Goal: Check status: Check status

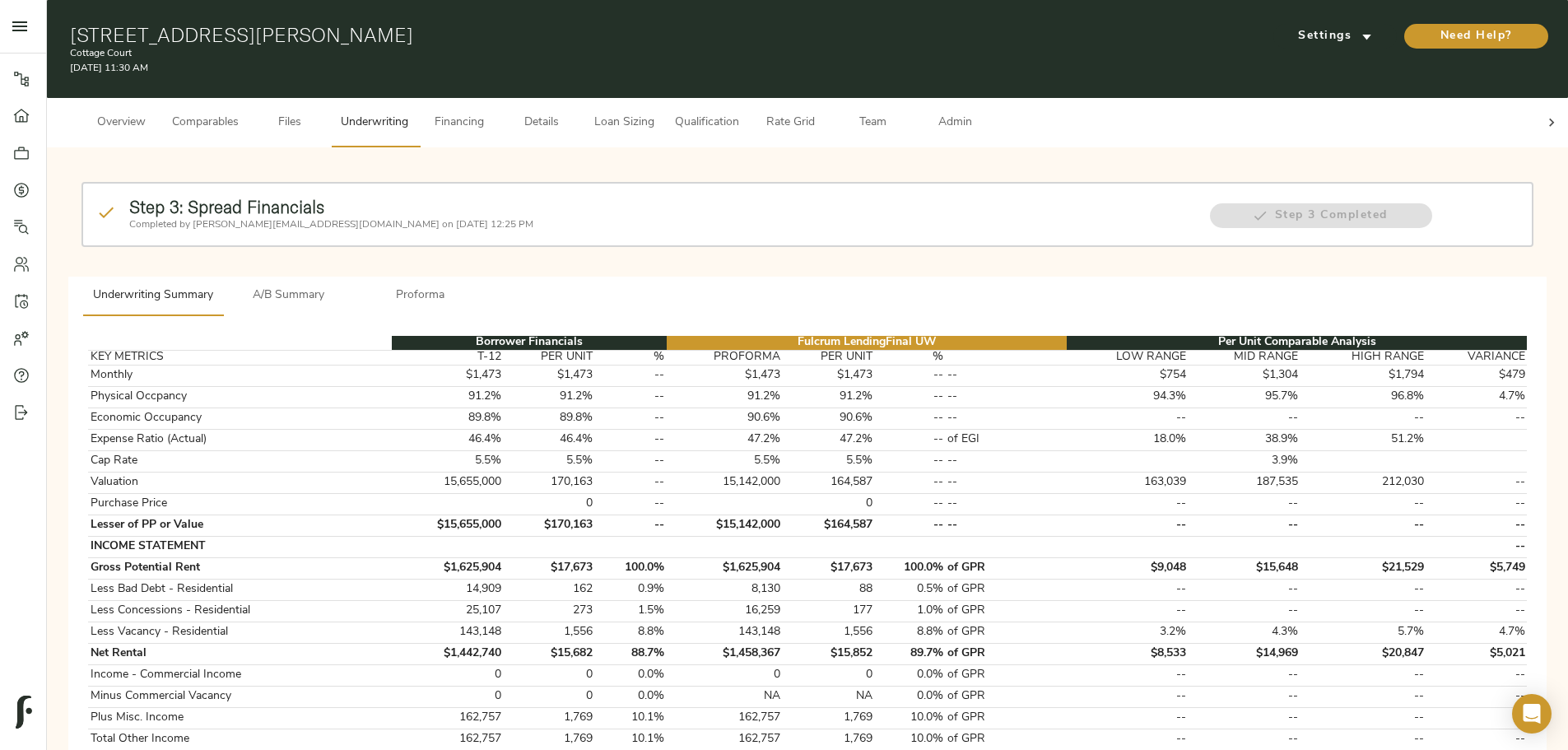
click at [573, 113] on span "Details" at bounding box center [541, 123] width 62 height 20
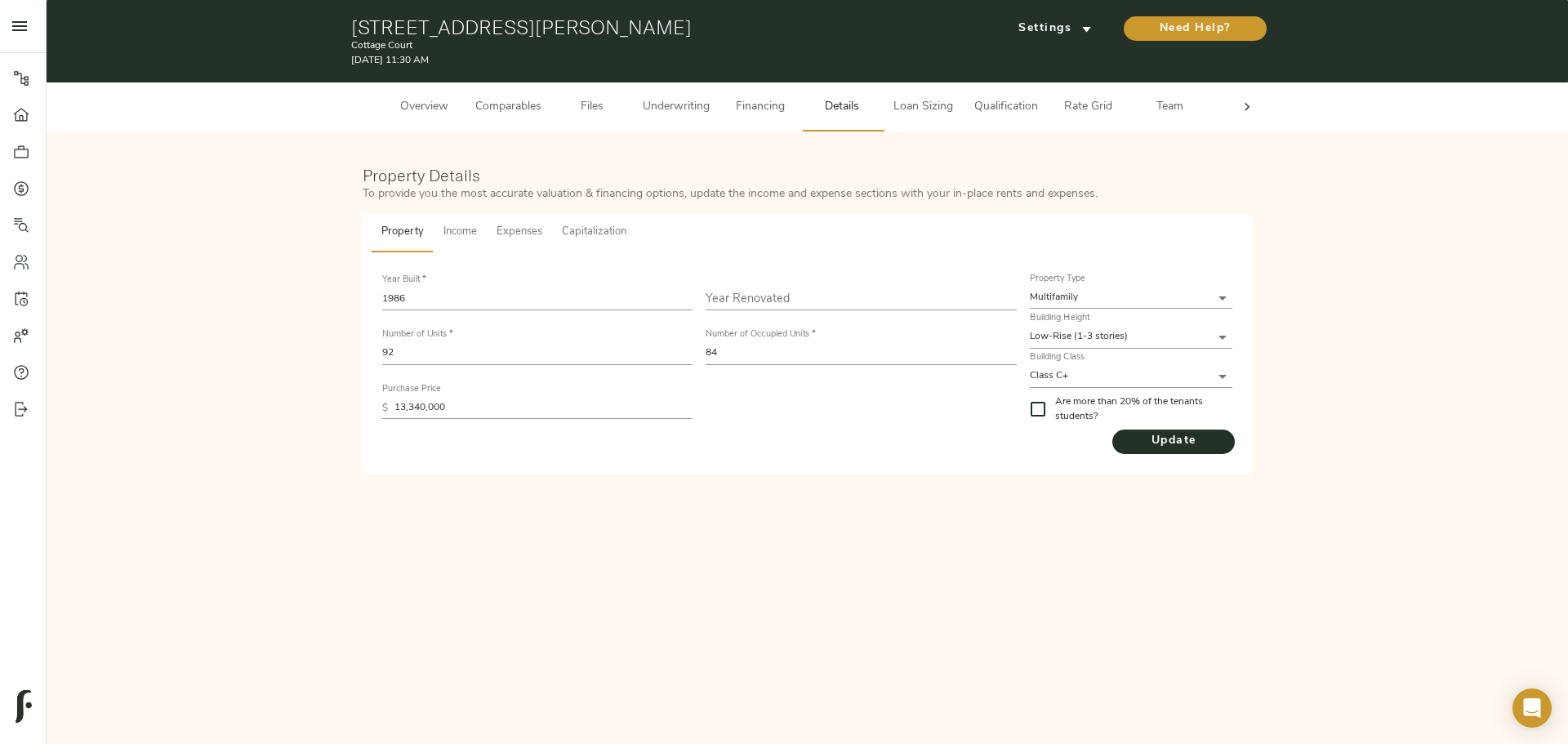
click at [446, 234] on span "Income" at bounding box center [460, 232] width 33 height 18
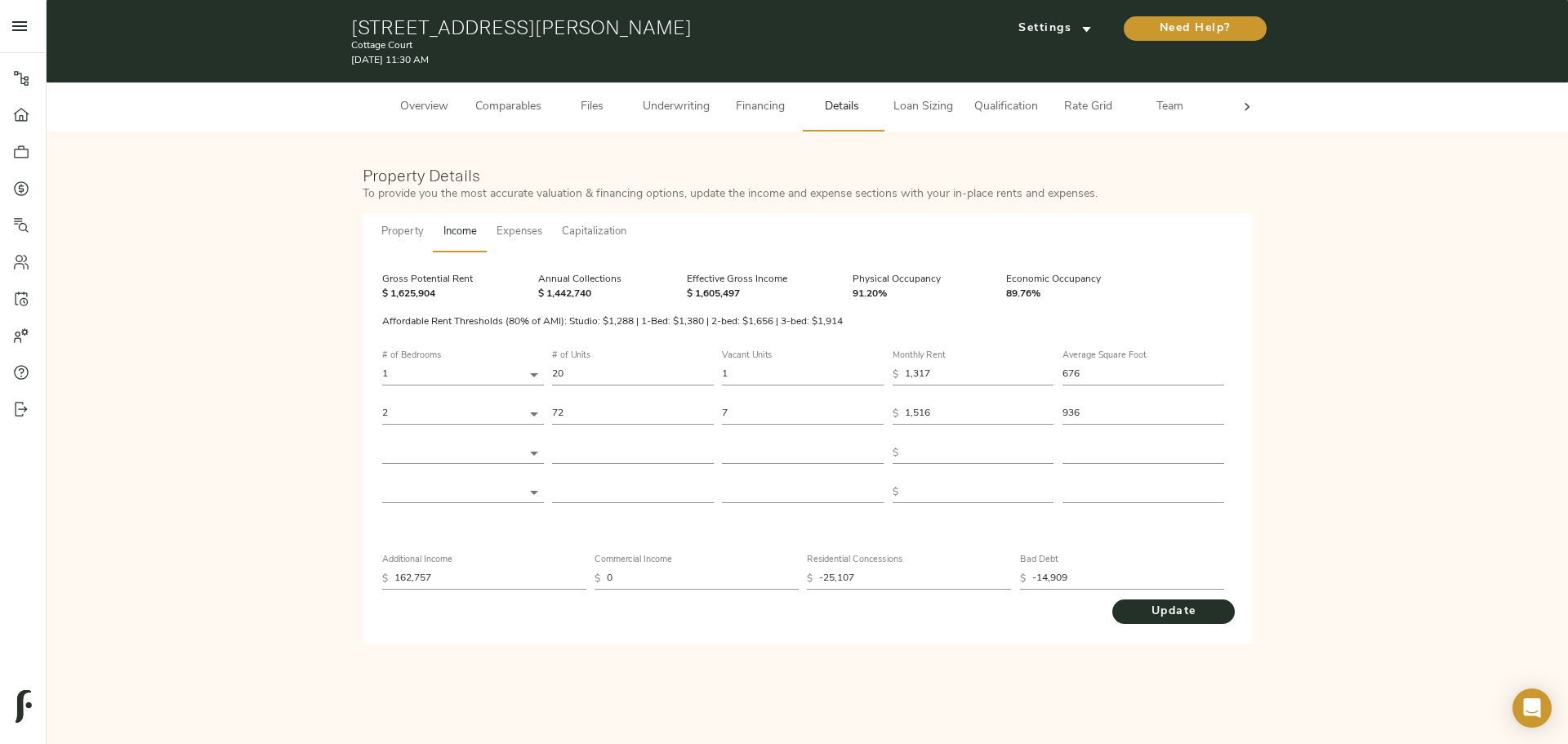
click at [685, 112] on span "Underwriting" at bounding box center [675, 107] width 67 height 20
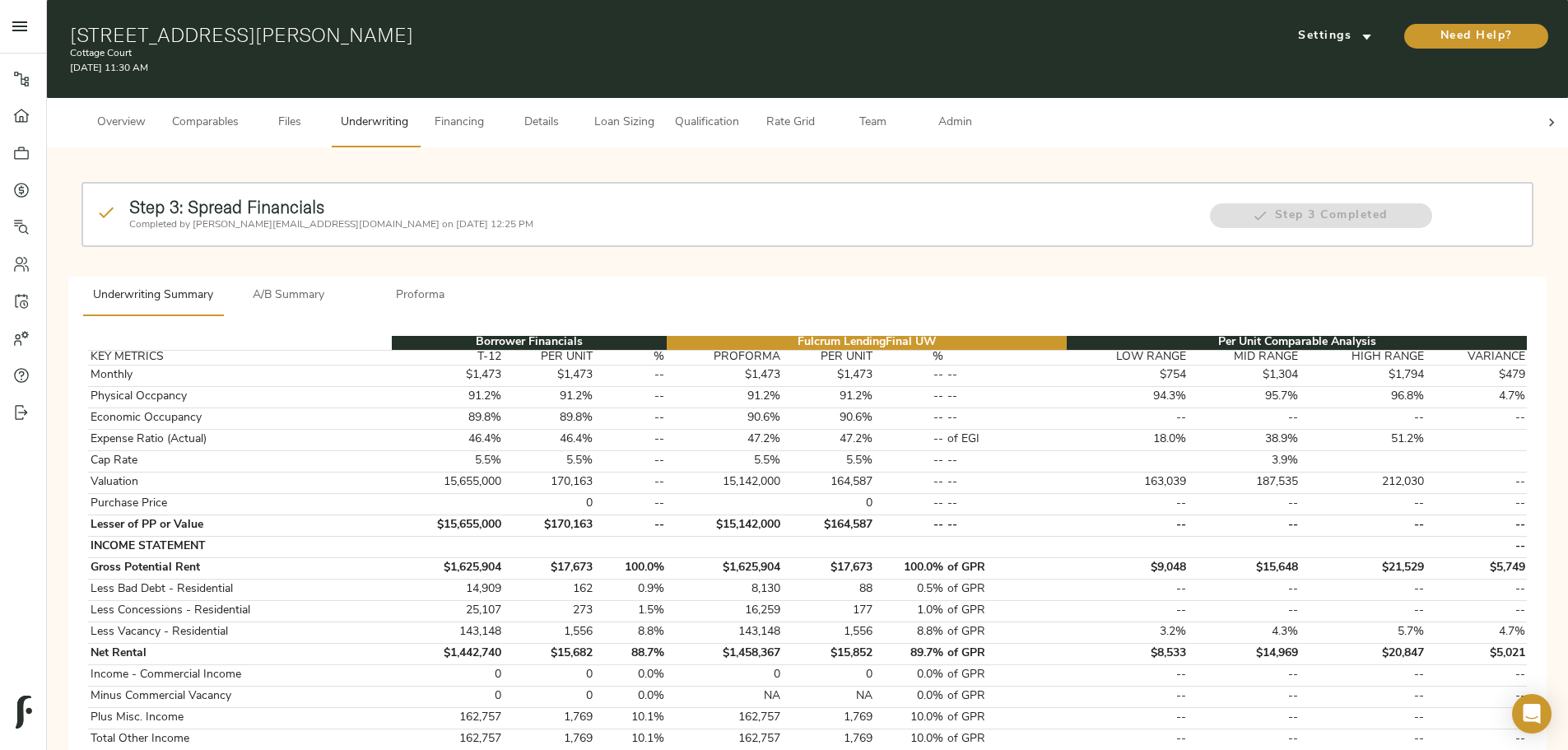
click at [698, 197] on h2 "Step 3: Spread Financials" at bounding box center [661, 207] width 1064 height 20
click at [486, 277] on button "Proforma" at bounding box center [420, 296] width 131 height 39
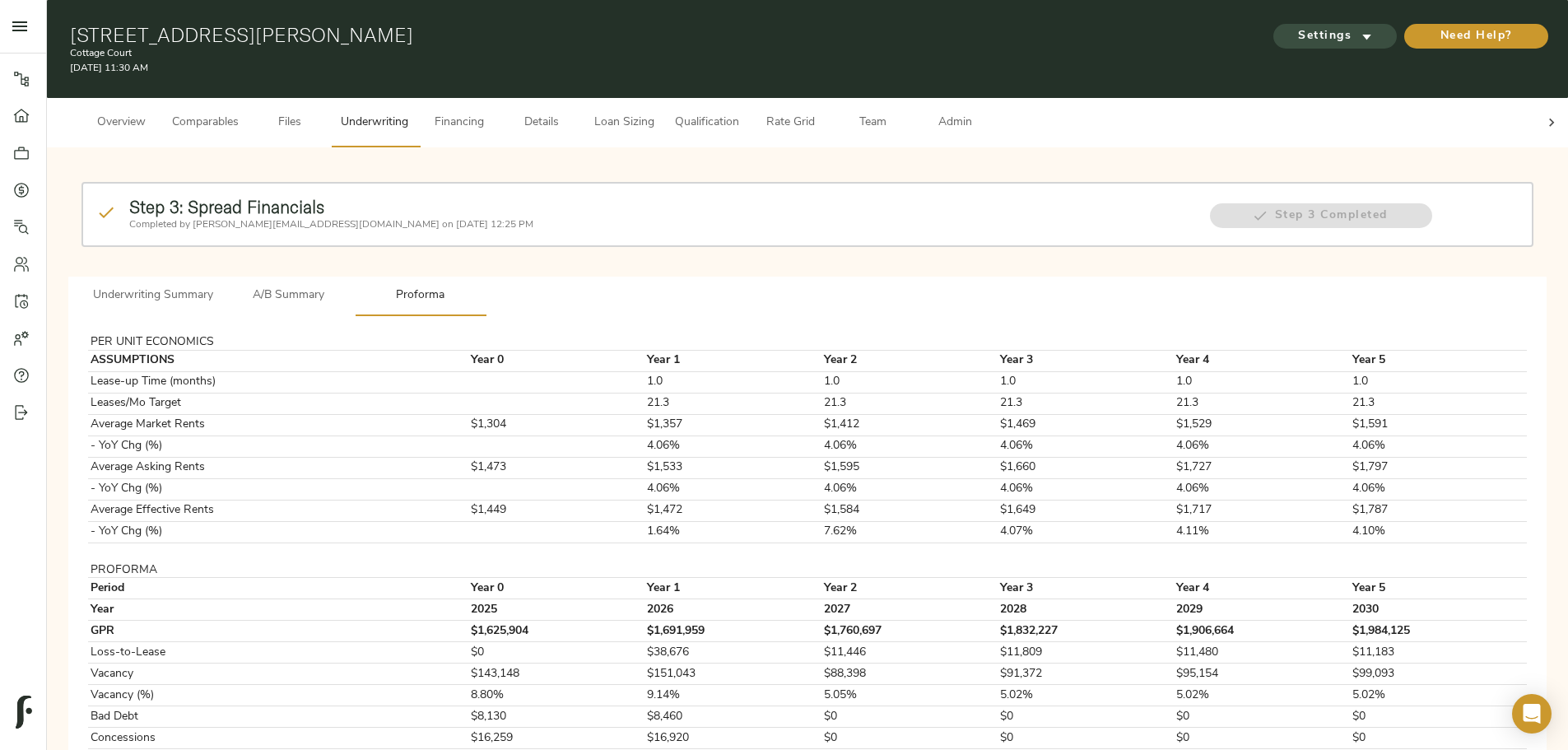
click at [1290, 27] on span "Settings" at bounding box center [1335, 36] width 90 height 20
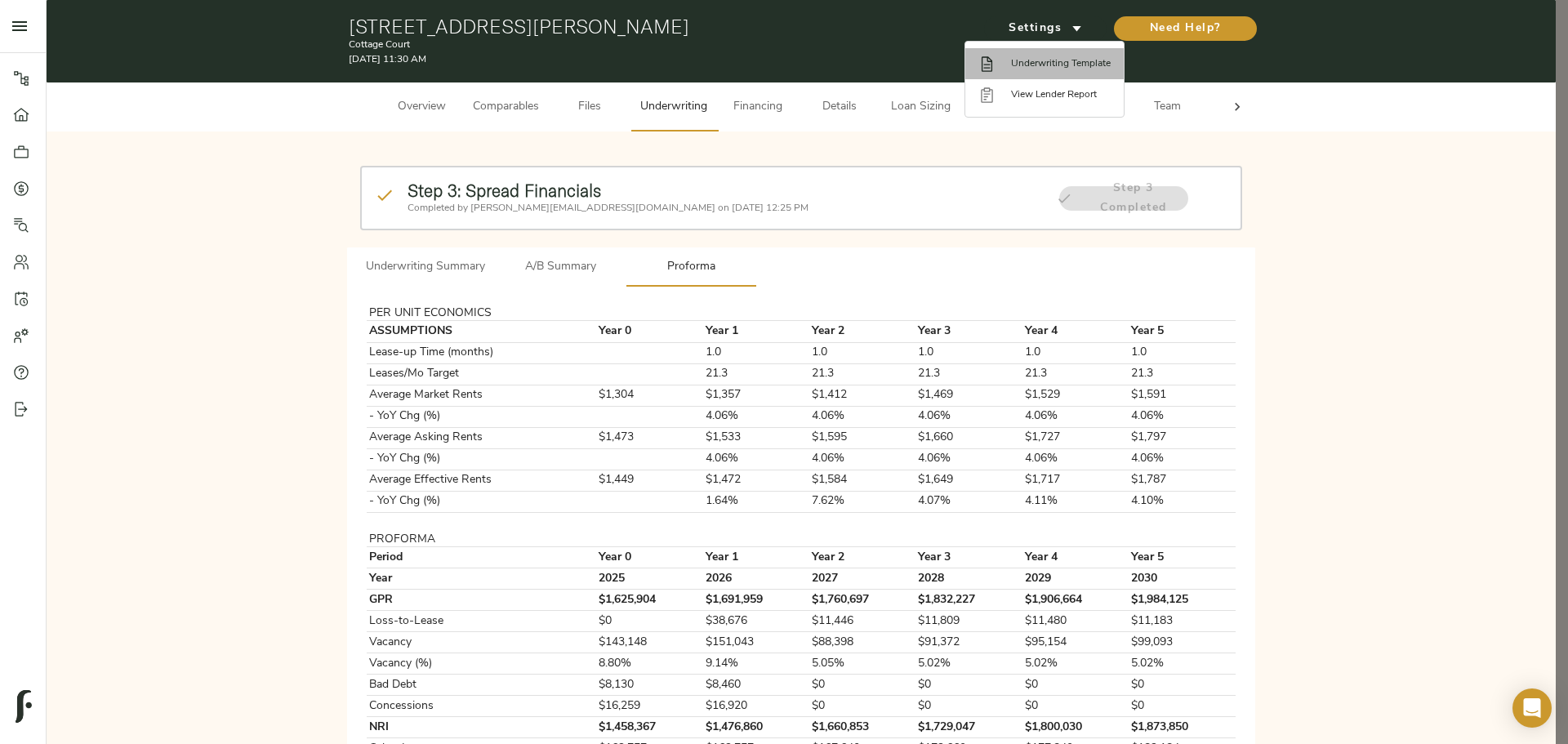
click at [1043, 59] on span "Underwriting Template" at bounding box center [1061, 64] width 100 height 15
click at [502, 109] on div at bounding box center [784, 372] width 1568 height 744
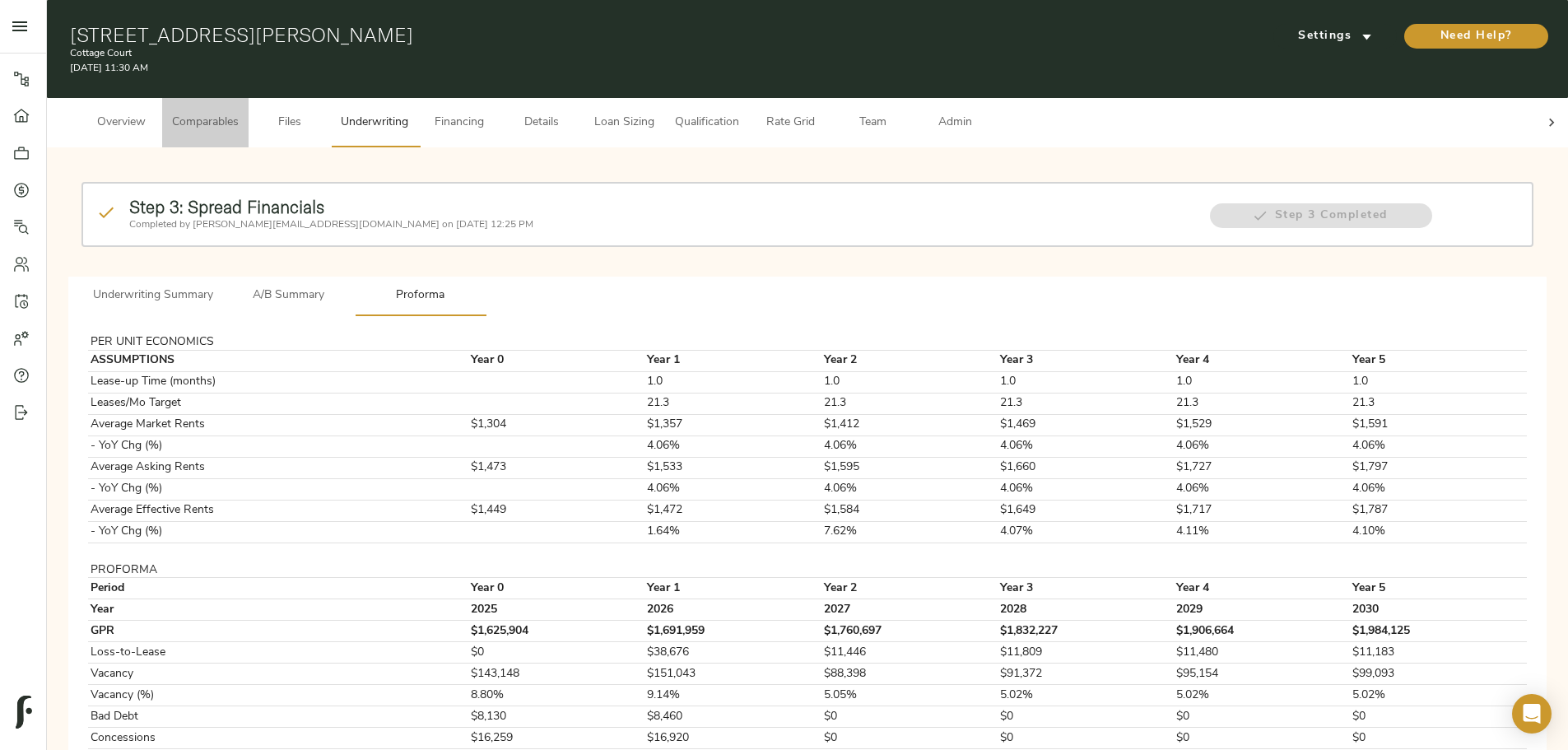
click at [239, 113] on span "Comparables" at bounding box center [206, 123] width 67 height 20
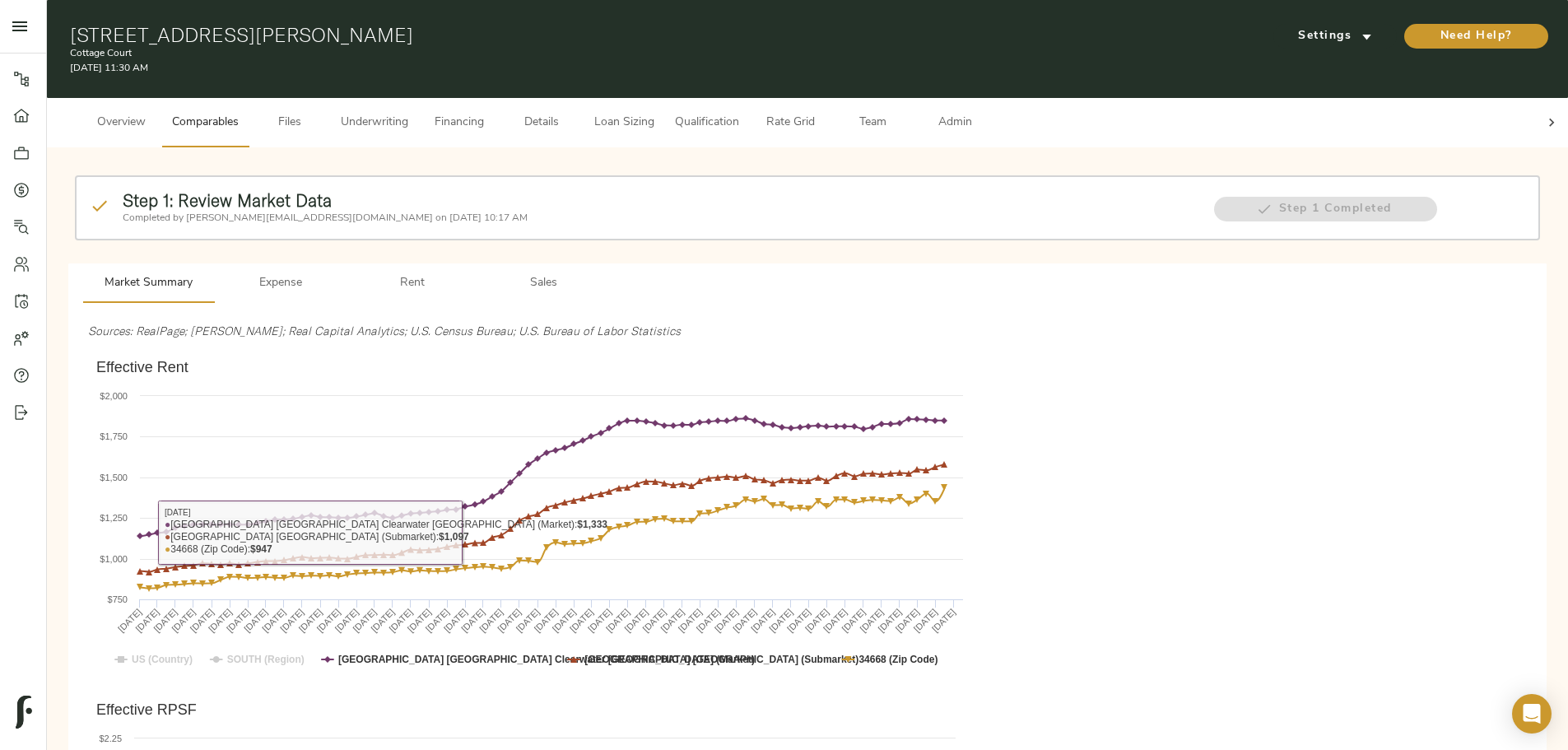
click at [408, 113] on span "Underwriting" at bounding box center [375, 123] width 67 height 20
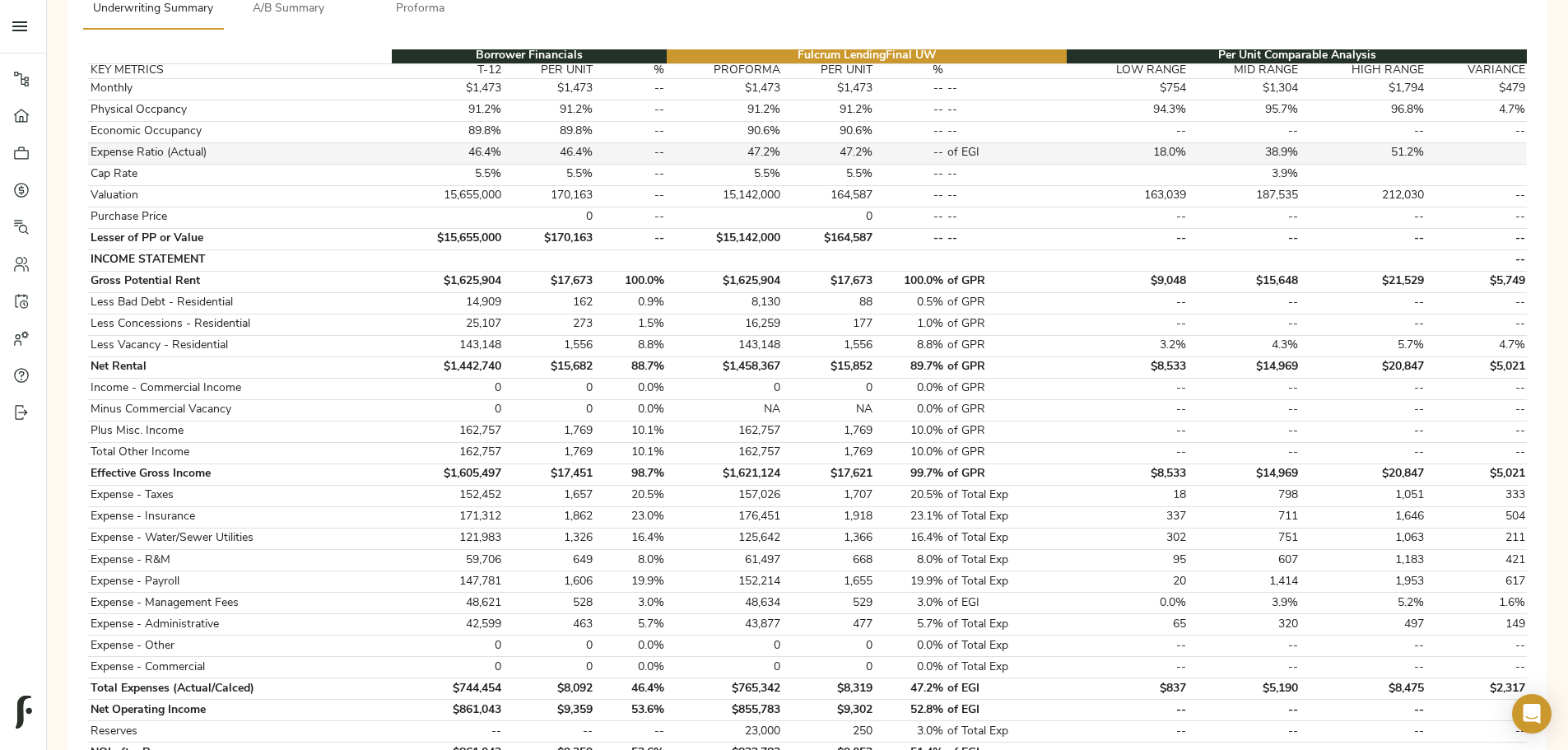
scroll to position [82, 0]
